Goal: Browse casually

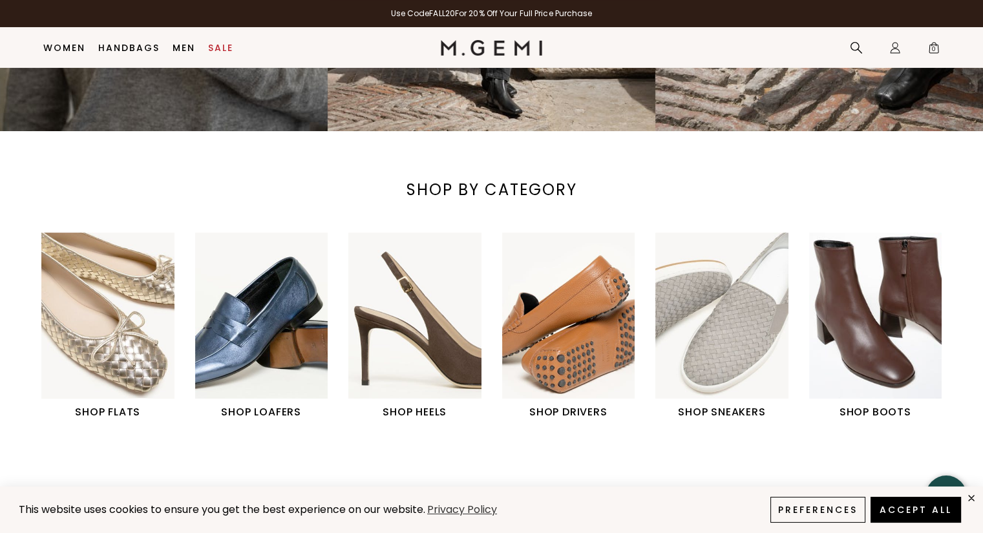
scroll to position [365, 0]
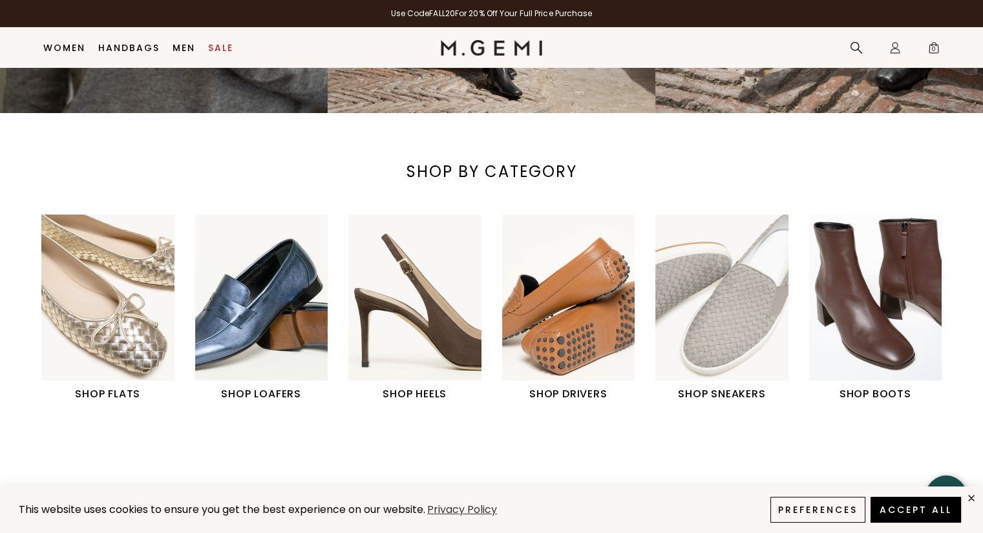
click at [90, 337] on img "1 / 6" at bounding box center [107, 298] width 133 height 166
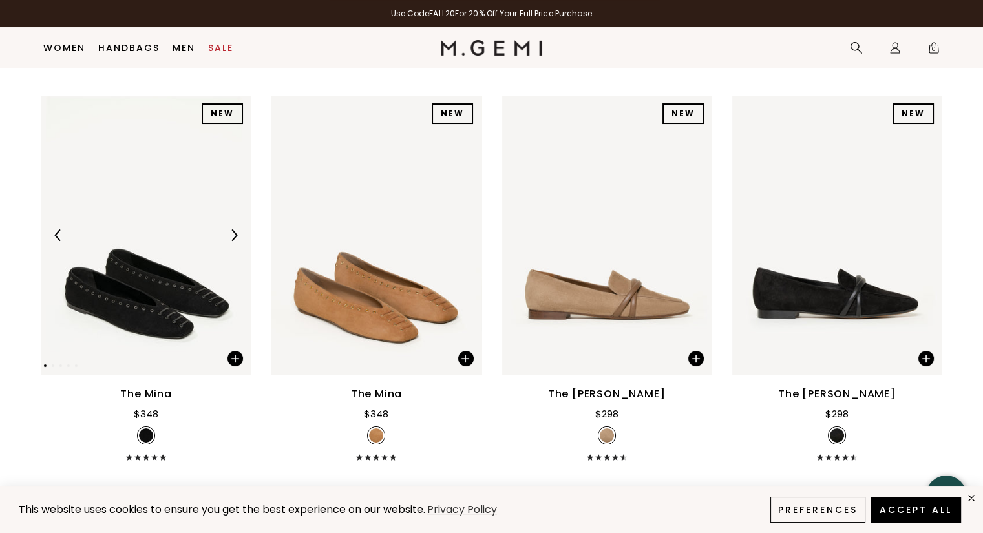
scroll to position [147, 0]
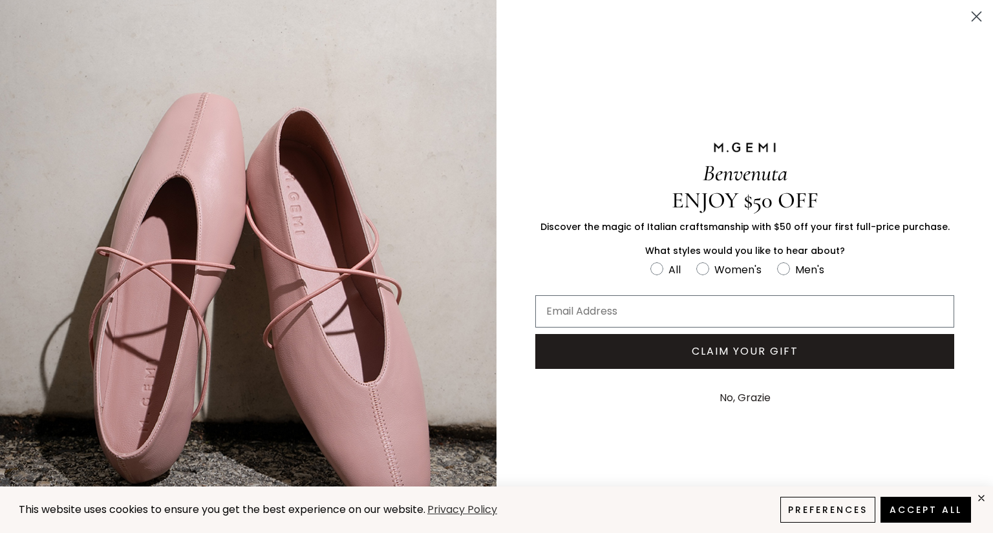
click at [972, 17] on icon "Close dialog" at bounding box center [976, 16] width 9 height 9
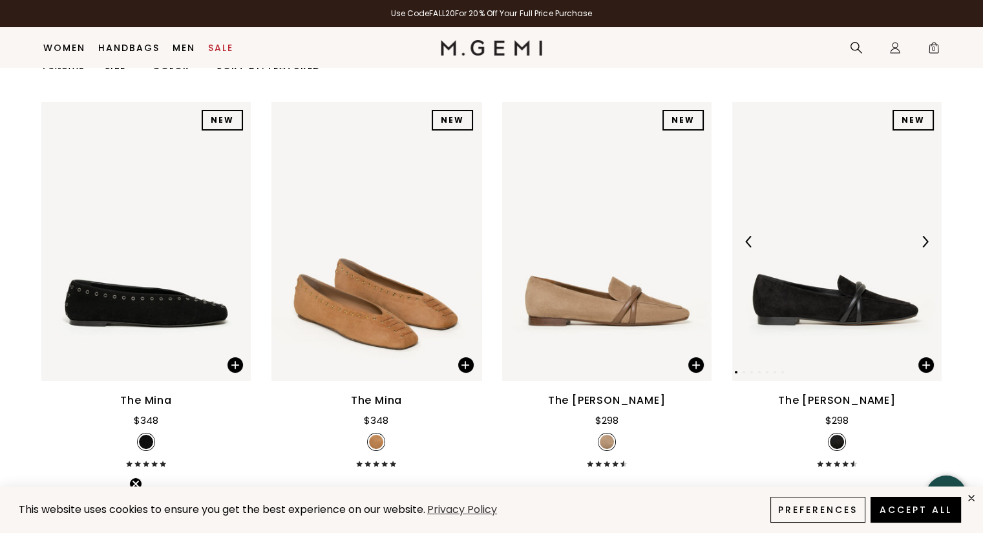
click at [933, 245] on div at bounding box center [925, 241] width 21 height 21
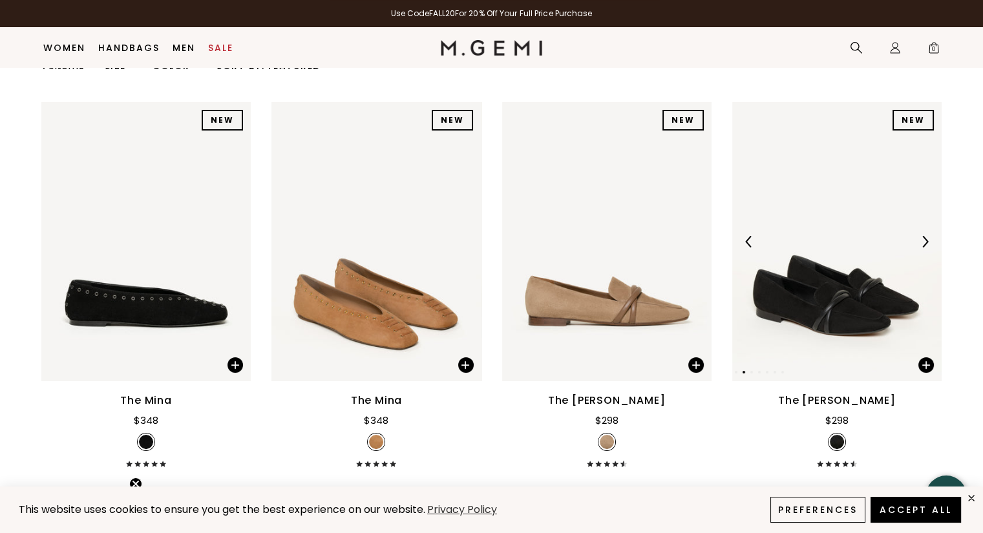
click at [933, 245] on div at bounding box center [925, 241] width 21 height 21
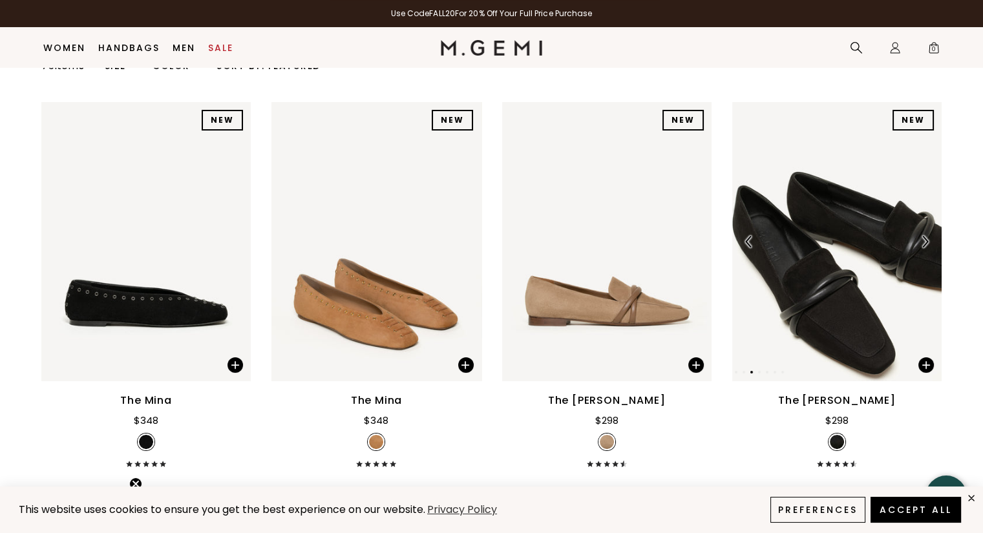
click at [933, 245] on div at bounding box center [925, 241] width 21 height 21
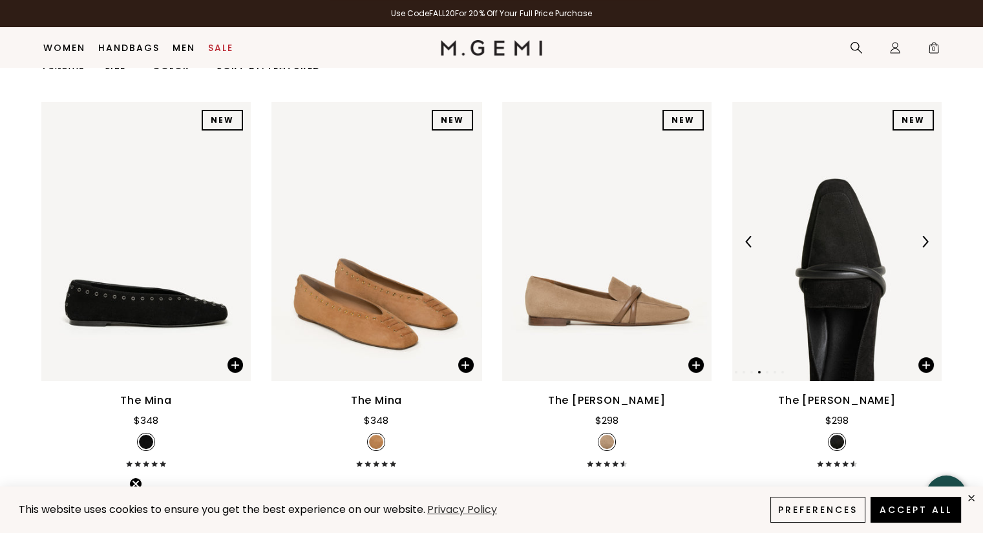
click at [933, 245] on div at bounding box center [925, 241] width 21 height 21
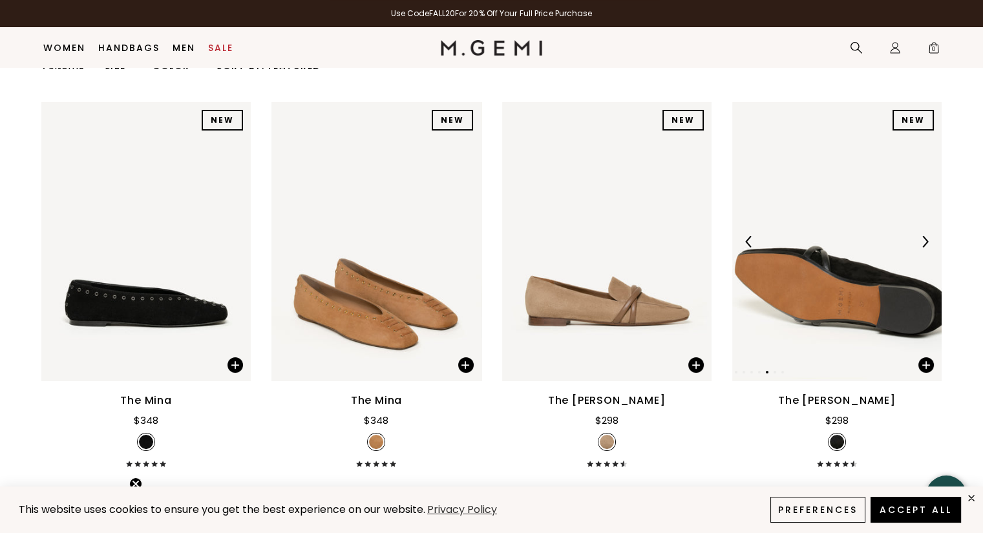
click at [933, 245] on div at bounding box center [925, 241] width 21 height 21
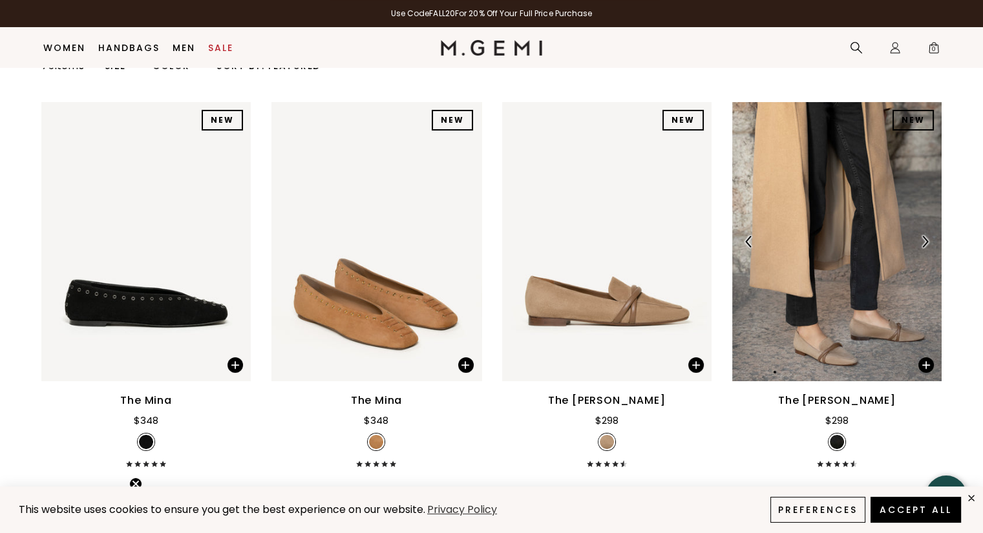
click at [933, 245] on div at bounding box center [925, 241] width 21 height 21
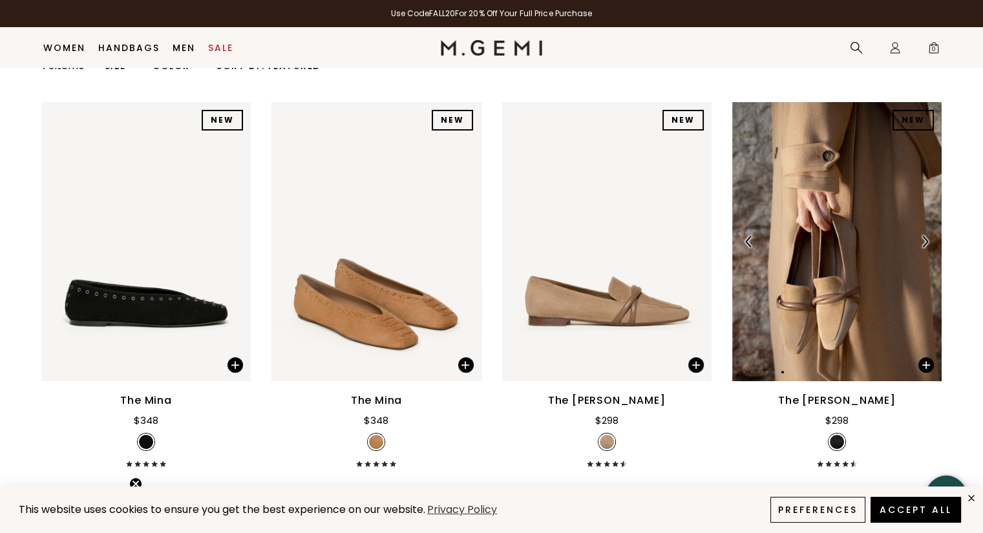
click at [933, 245] on div at bounding box center [925, 241] width 21 height 21
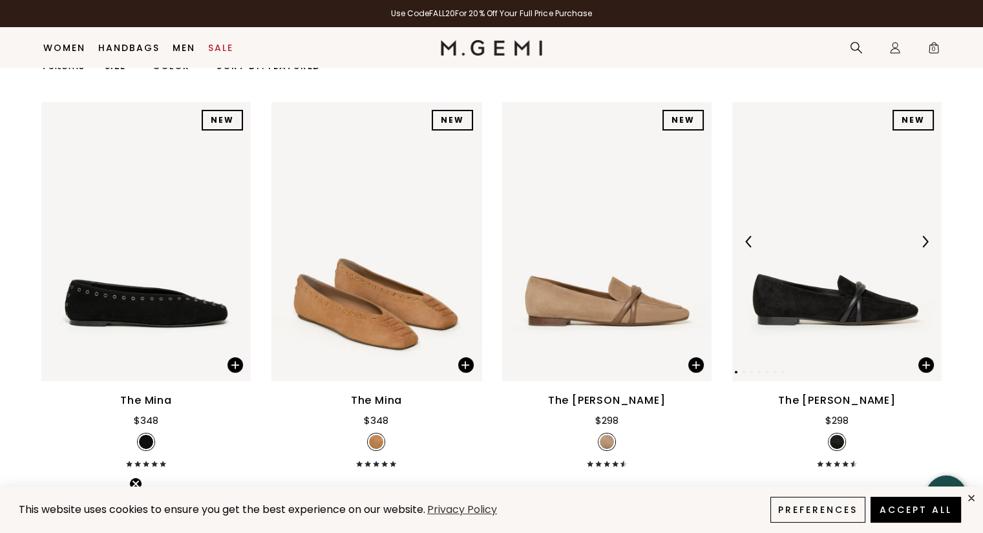
scroll to position [507, 0]
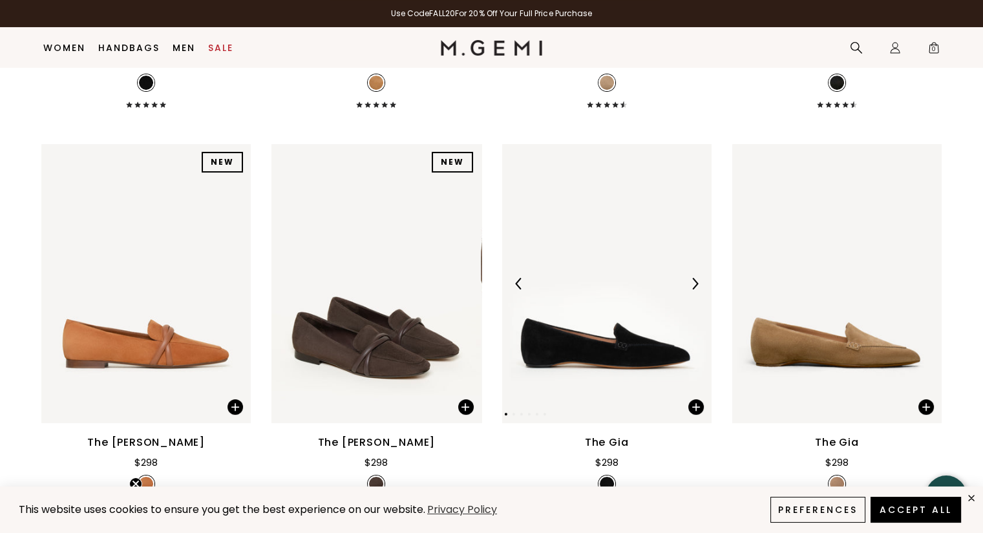
click at [692, 284] on img at bounding box center [695, 284] width 12 height 12
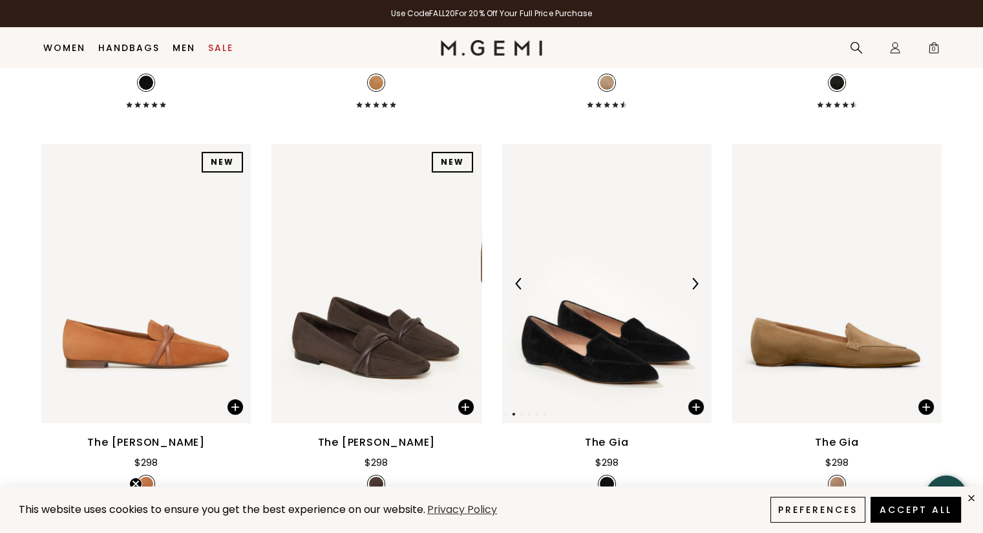
click at [692, 284] on img at bounding box center [695, 284] width 12 height 12
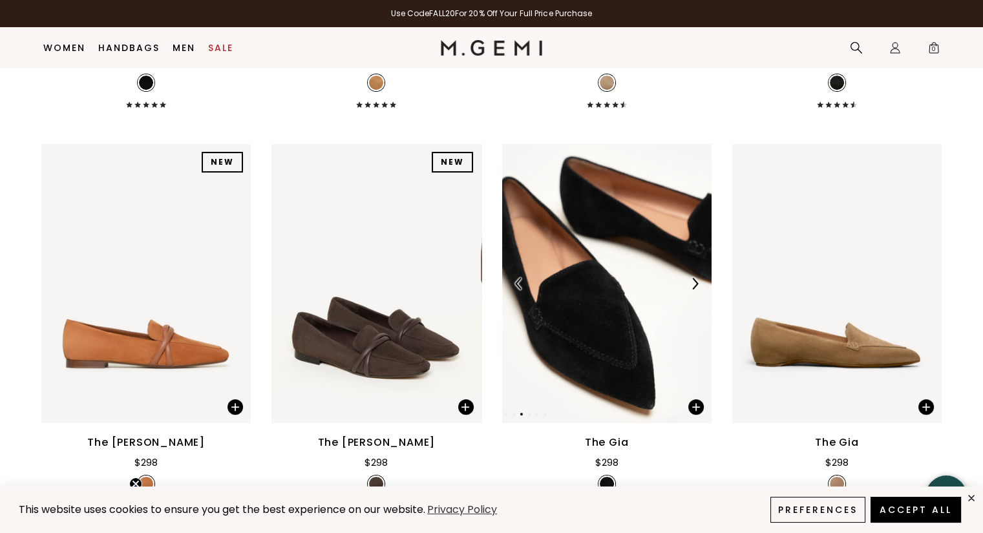
click at [692, 284] on img at bounding box center [695, 284] width 12 height 12
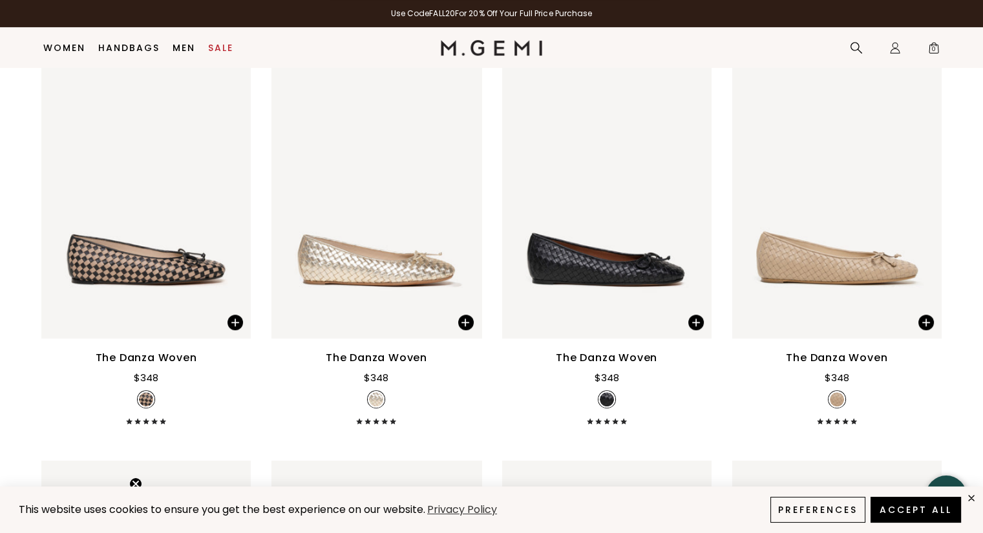
scroll to position [1396, 0]
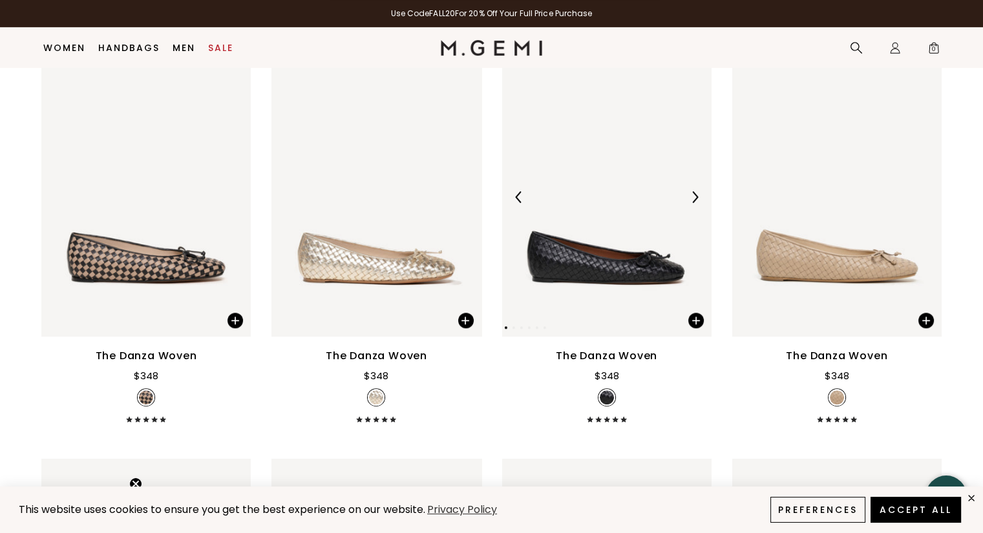
click at [697, 204] on div at bounding box center [694, 197] width 21 height 21
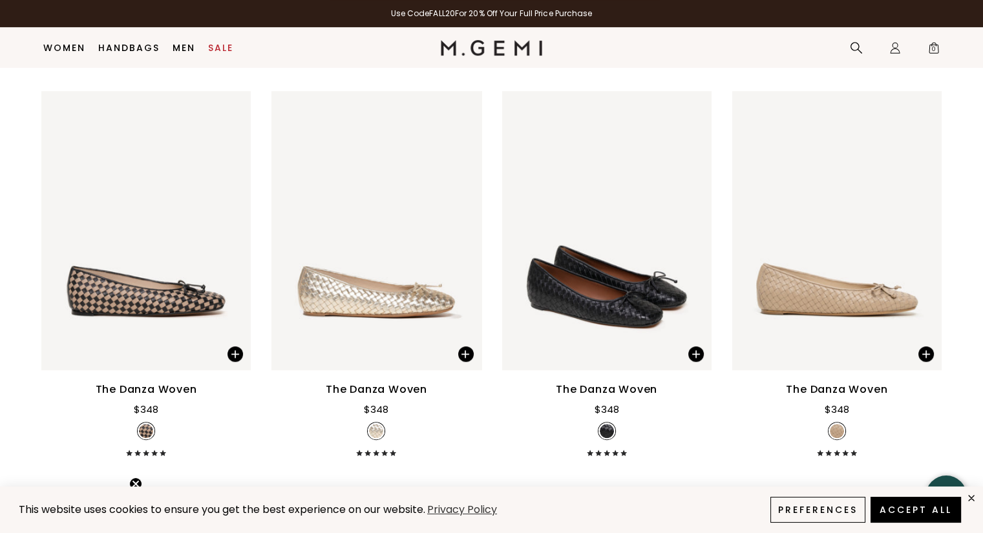
scroll to position [1363, 0]
click at [234, 239] on div at bounding box center [234, 230] width 21 height 21
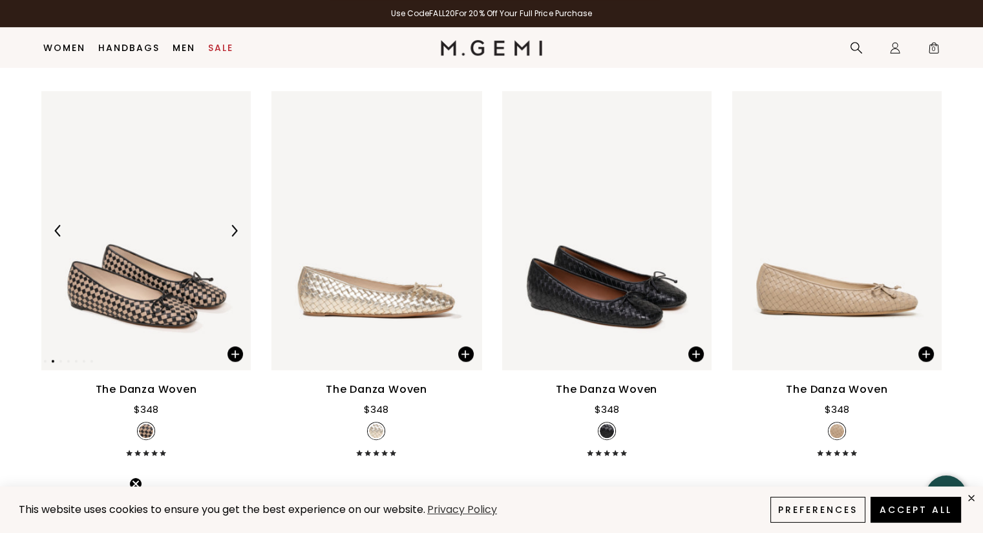
click at [234, 239] on div at bounding box center [234, 230] width 21 height 21
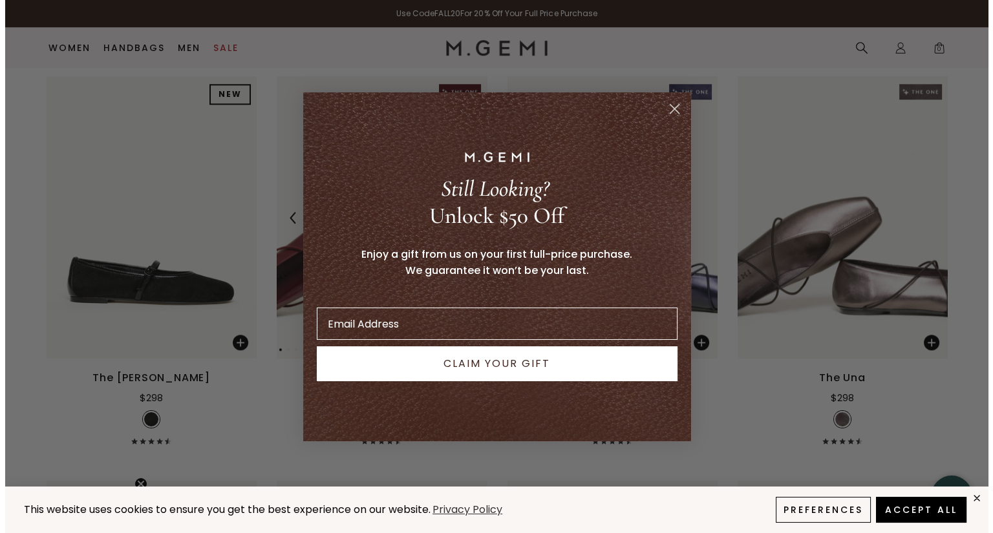
scroll to position [2629, 0]
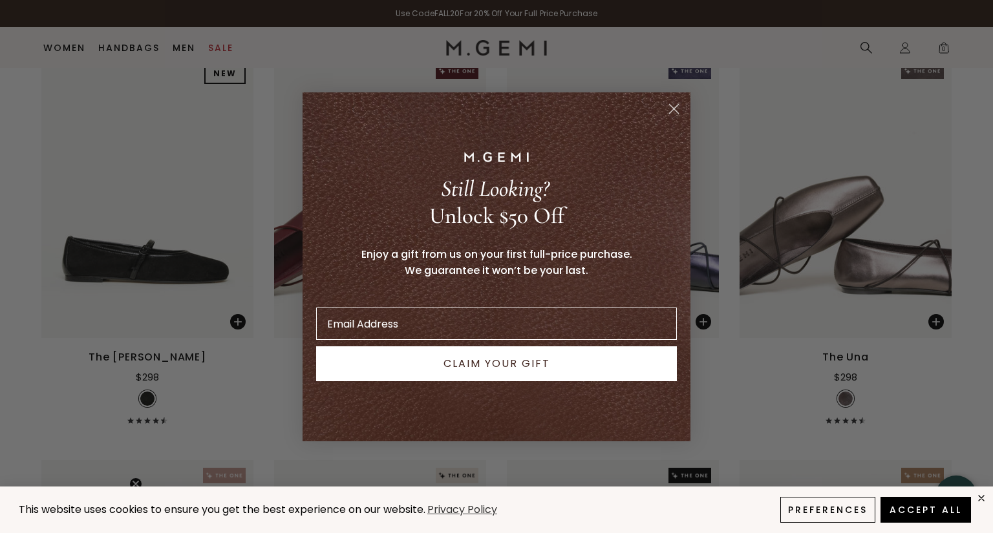
click at [672, 110] on icon "Close dialog" at bounding box center [674, 108] width 9 height 9
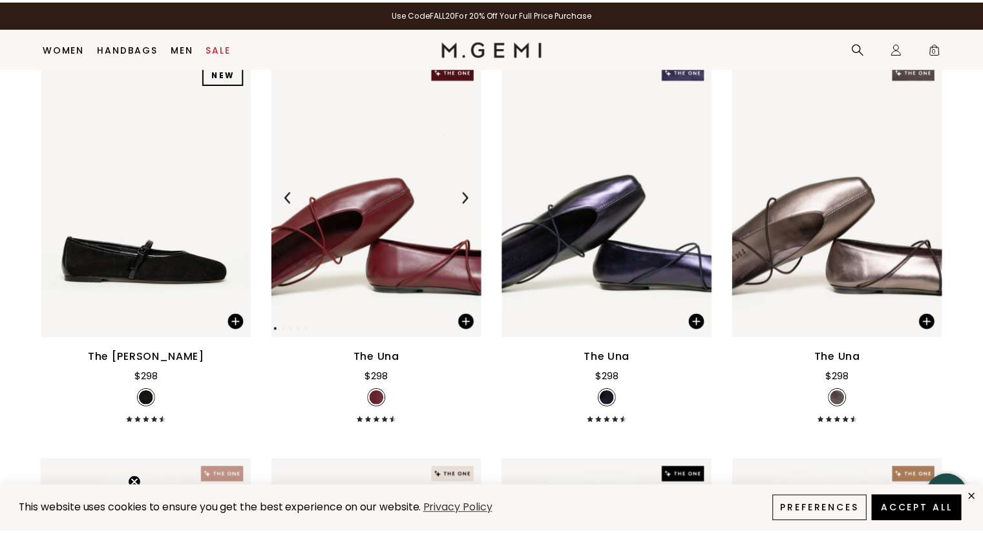
scroll to position [2609, 0]
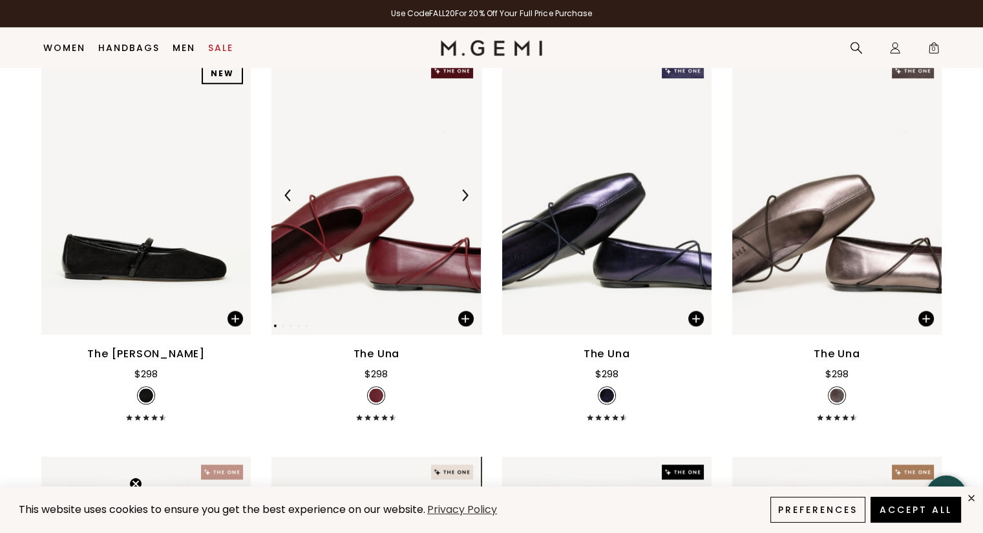
click at [469, 197] on img at bounding box center [465, 195] width 12 height 12
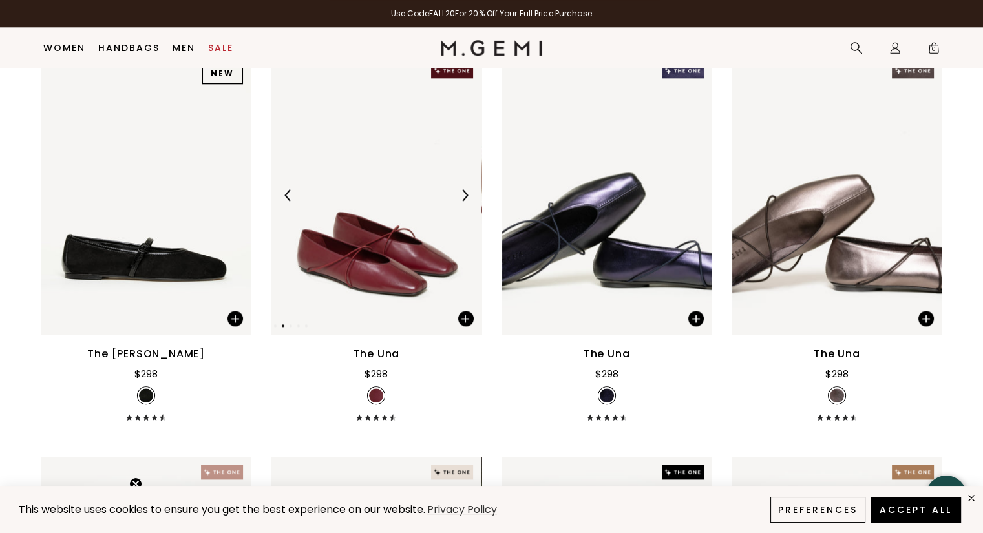
click at [469, 197] on img at bounding box center [465, 195] width 12 height 12
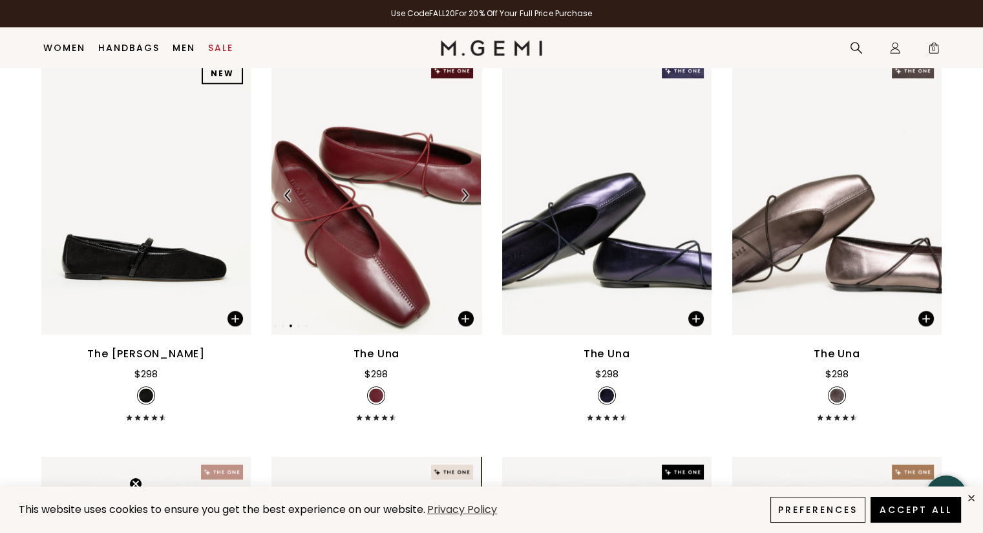
click at [469, 197] on img at bounding box center [465, 195] width 12 height 12
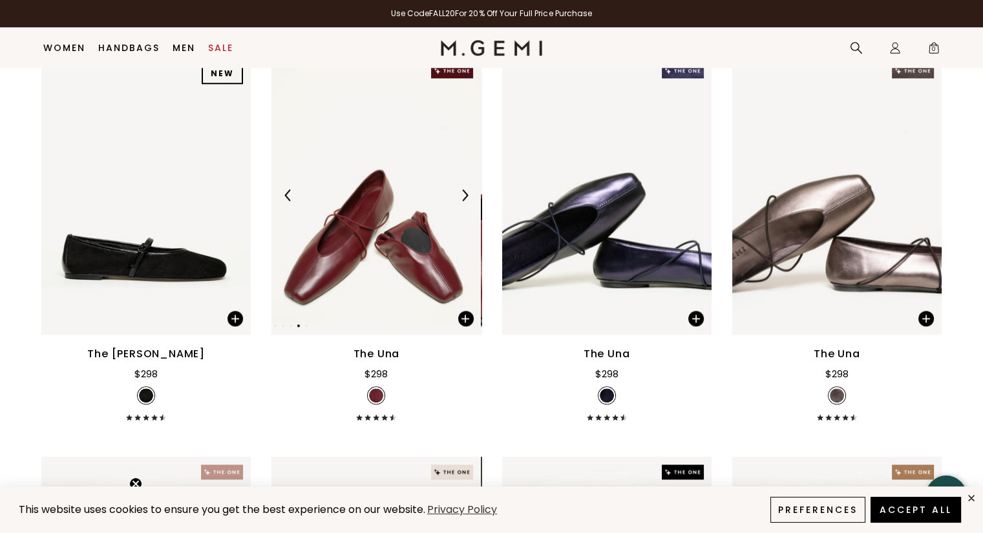
click at [469, 197] on img at bounding box center [465, 195] width 12 height 12
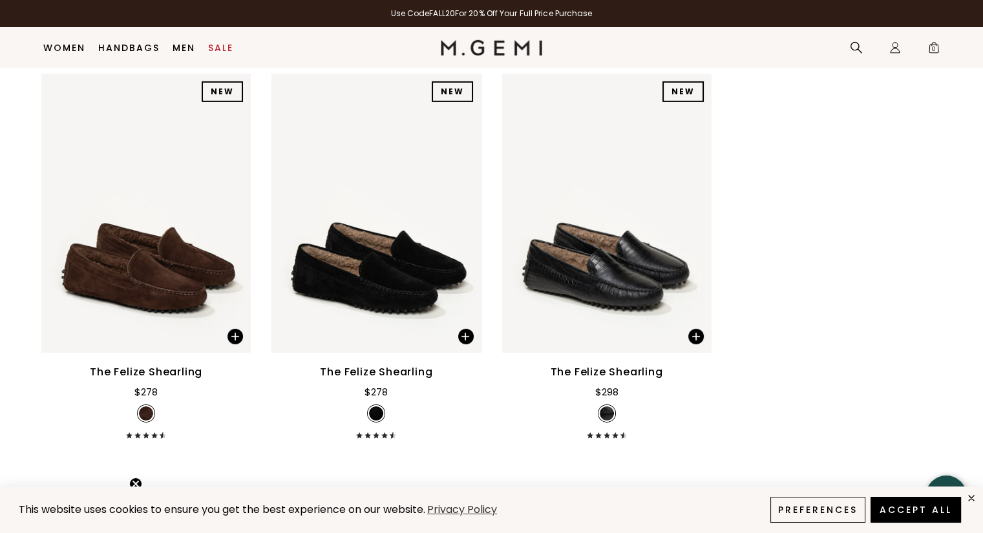
scroll to position [7406, 0]
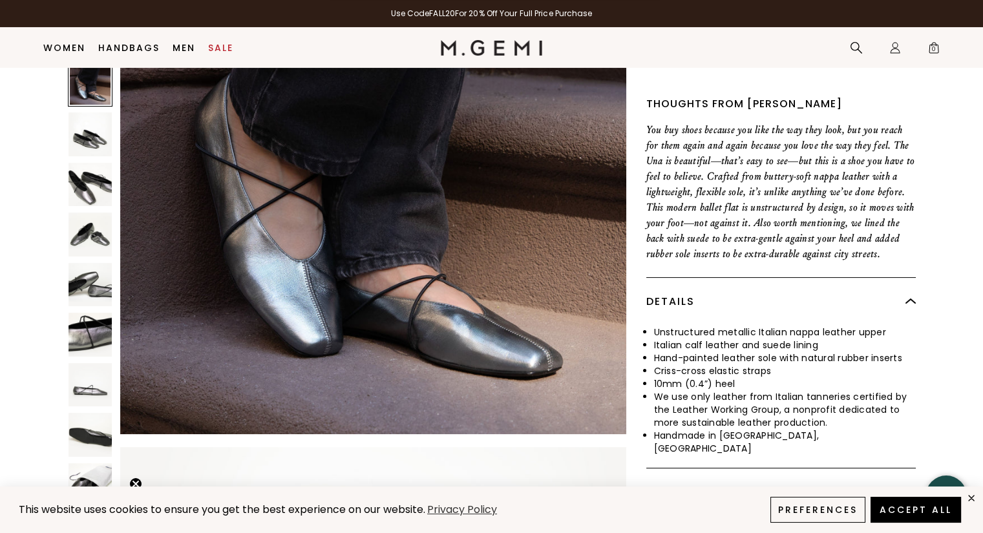
scroll to position [609, 0]
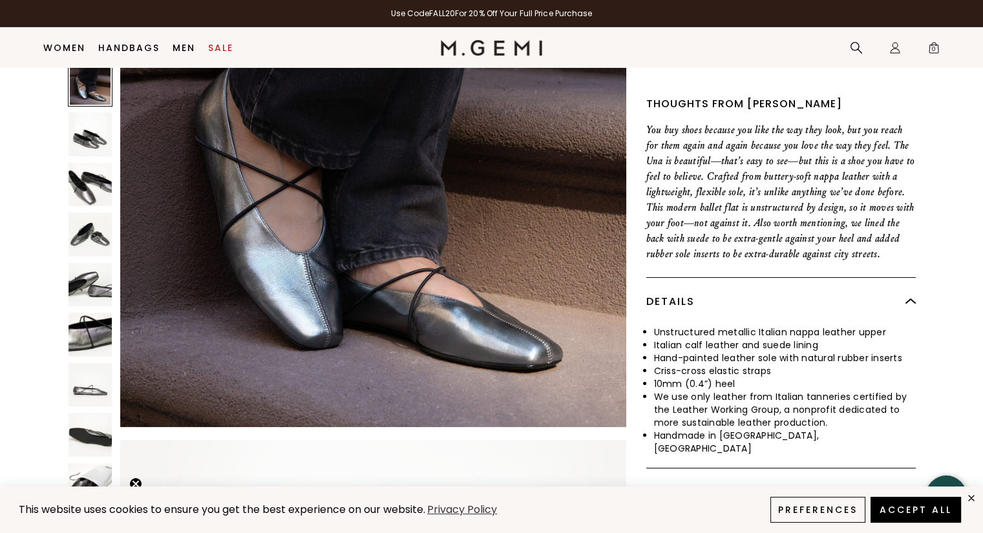
click at [84, 440] on img at bounding box center [91, 435] width 44 height 44
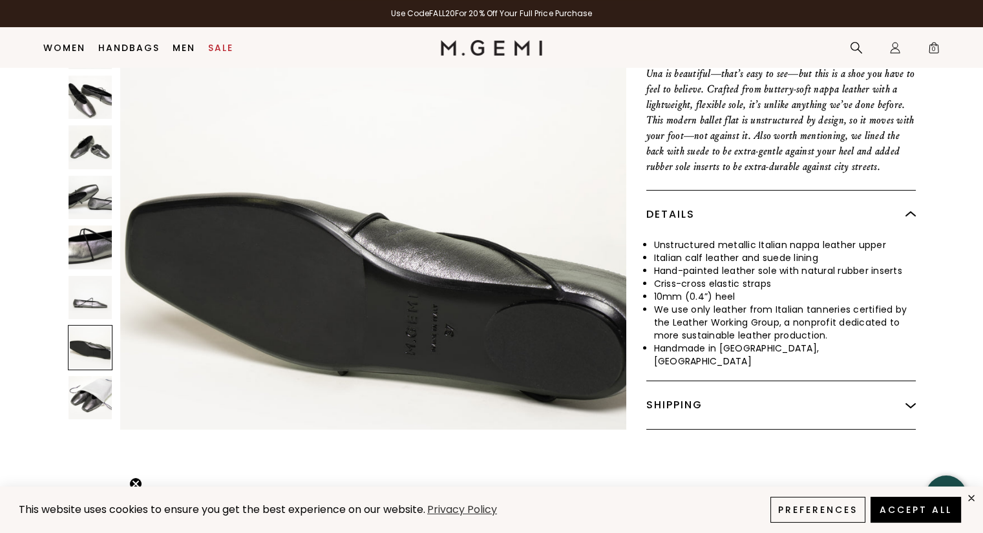
scroll to position [4051, 0]
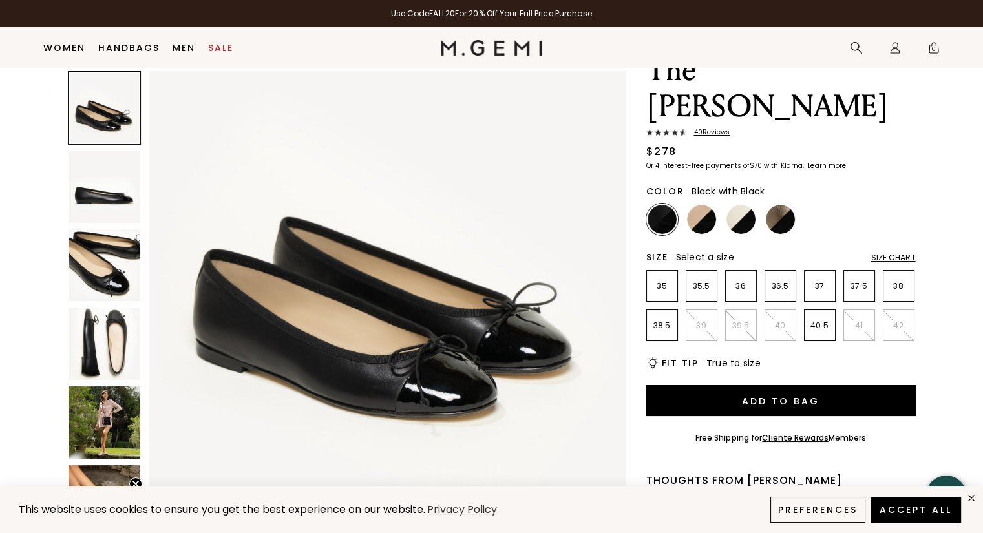
scroll to position [62, 0]
click at [109, 419] on img at bounding box center [105, 423] width 72 height 72
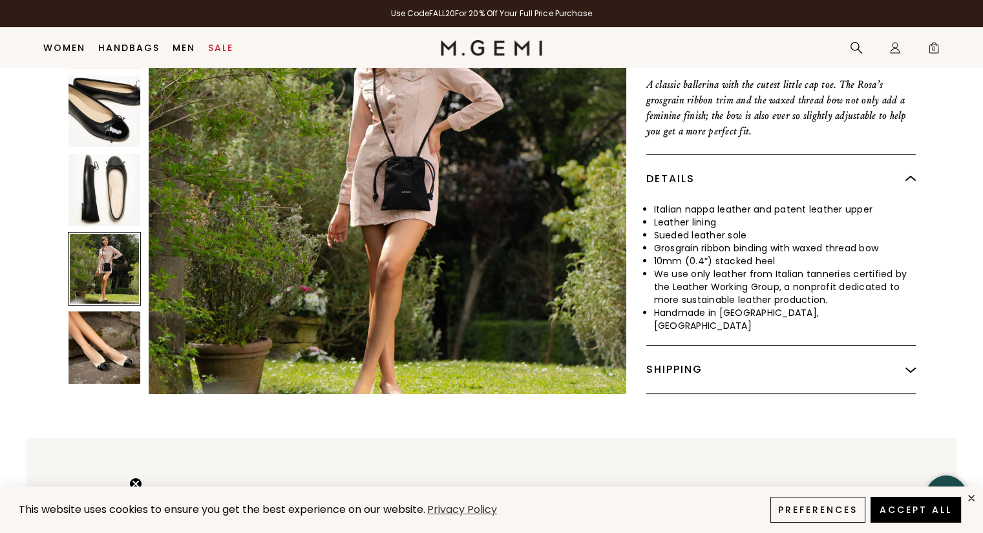
scroll to position [527, 0]
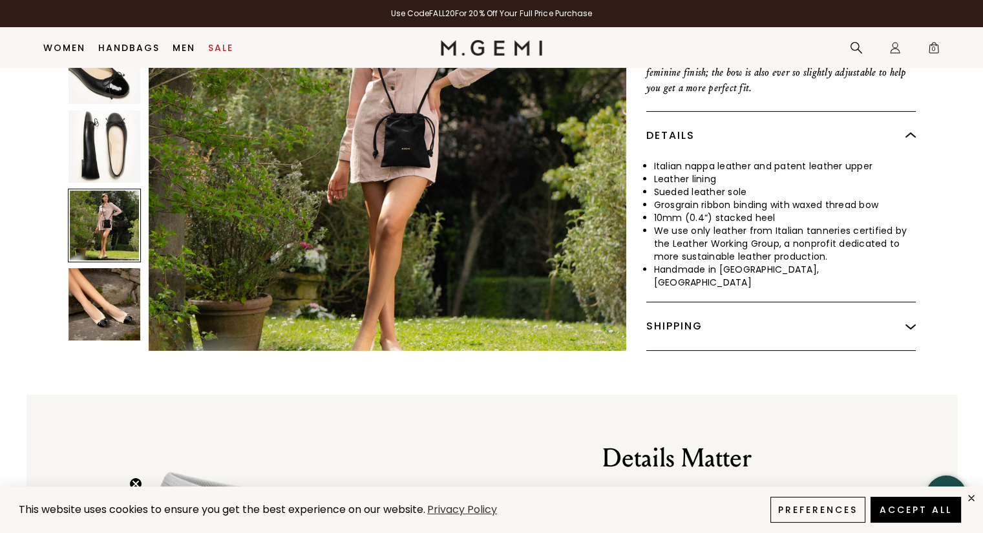
click at [93, 268] on img at bounding box center [105, 304] width 72 height 72
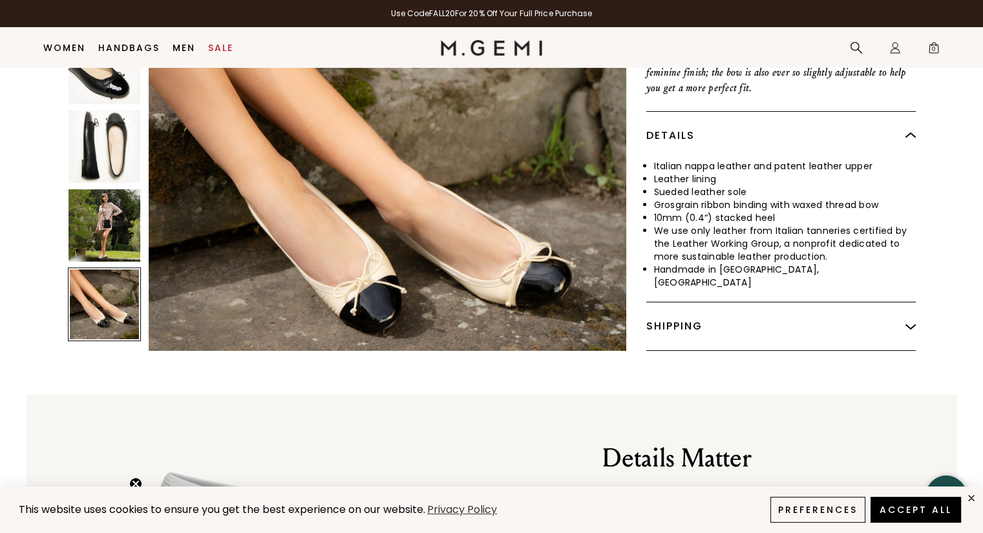
scroll to position [2401, 0]
